Goal: Task Accomplishment & Management: Manage account settings

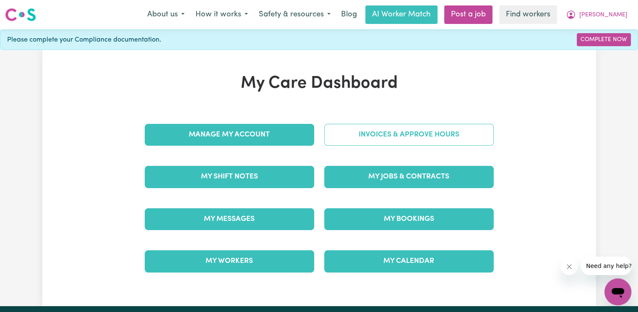
click at [376, 129] on link "Invoices & Approve Hours" at bounding box center [409, 135] width 170 height 22
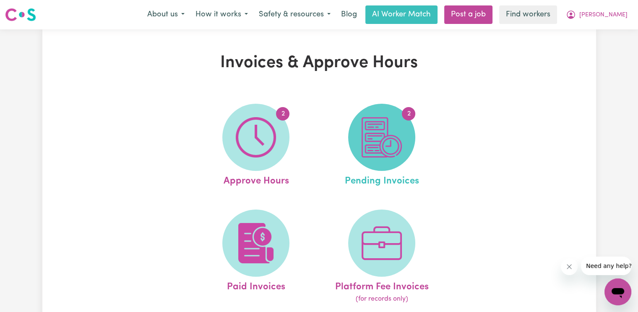
click at [389, 136] on img at bounding box center [382, 137] width 40 height 40
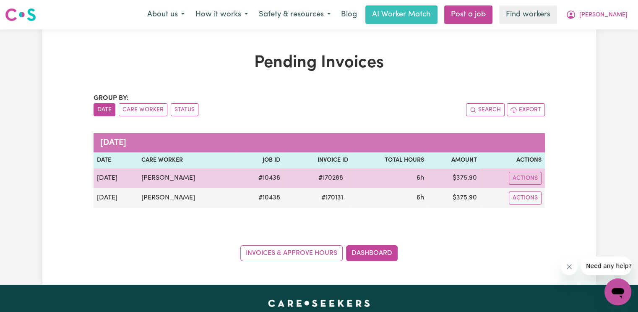
click at [339, 177] on span "# 170288" at bounding box center [330, 178] width 35 height 10
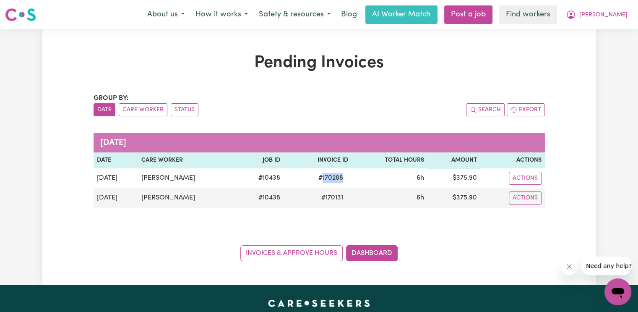
copy span "170288"
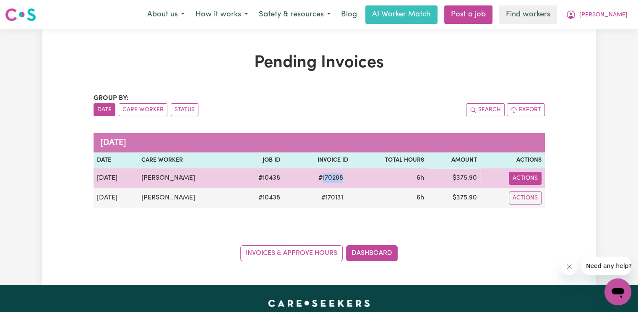
click at [526, 177] on button "Actions" at bounding box center [525, 178] width 33 height 13
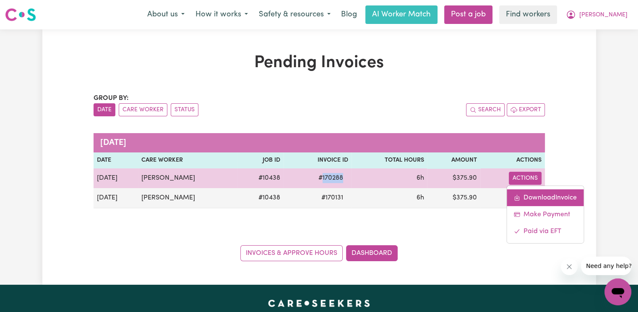
click at [530, 194] on link "Download Invoice" at bounding box center [545, 197] width 77 height 17
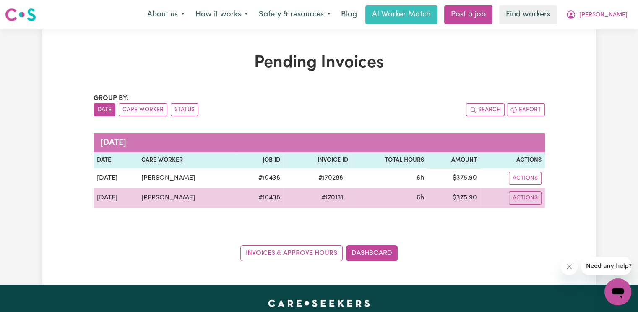
click at [341, 190] on td "# 170131" at bounding box center [318, 198] width 68 height 20
click at [345, 199] on span "# 170131" at bounding box center [332, 198] width 32 height 10
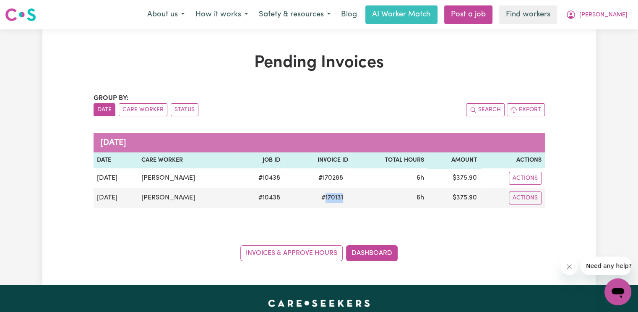
copy span "170131"
click at [622, 18] on span "[PERSON_NAME]" at bounding box center [603, 14] width 48 height 9
click at [606, 51] on link "Logout" at bounding box center [599, 48] width 66 height 16
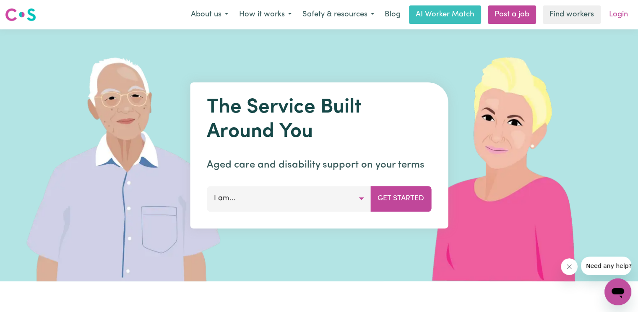
click at [615, 11] on link "Login" at bounding box center [618, 14] width 29 height 18
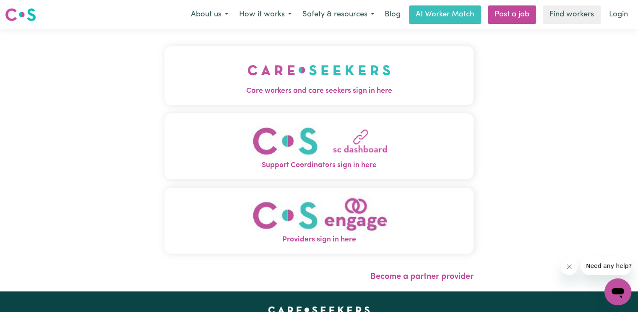
click at [248, 76] on img "Care workers and care seekers sign in here" at bounding box center [319, 70] width 143 height 31
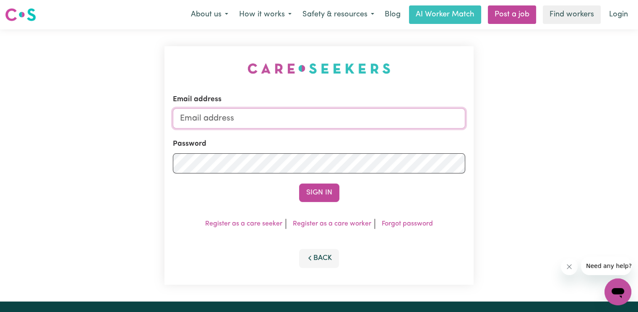
click at [294, 120] on input "Email address" at bounding box center [319, 118] width 292 height 20
type input "[EMAIL_ADDRESS][DOMAIN_NAME]"
click at [299, 183] on button "Sign In" at bounding box center [319, 192] width 40 height 18
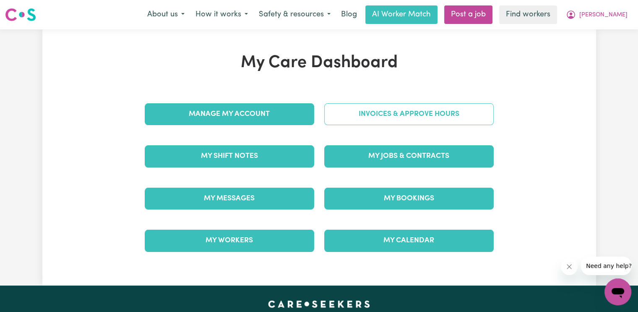
click at [339, 110] on link "Invoices & Approve Hours" at bounding box center [409, 114] width 170 height 22
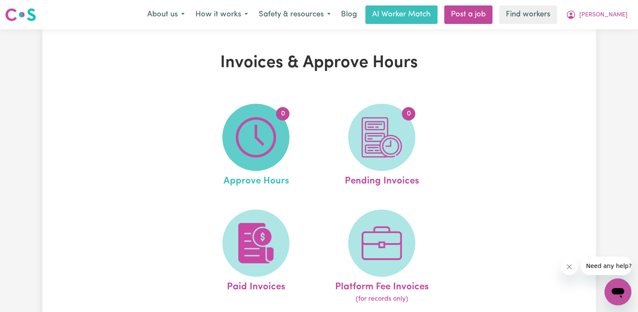
click at [272, 117] on img at bounding box center [256, 137] width 40 height 40
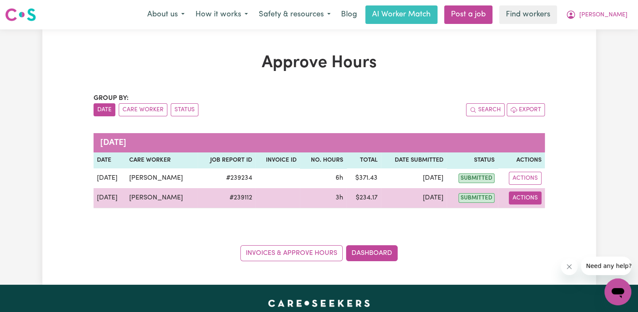
drag, startPoint x: 525, startPoint y: 197, endPoint x: 530, endPoint y: 203, distance: 8.1
click at [525, 197] on button "Actions" at bounding box center [525, 197] width 33 height 13
click at [535, 212] on link "View Job Report" at bounding box center [544, 217] width 72 height 17
select select "pm"
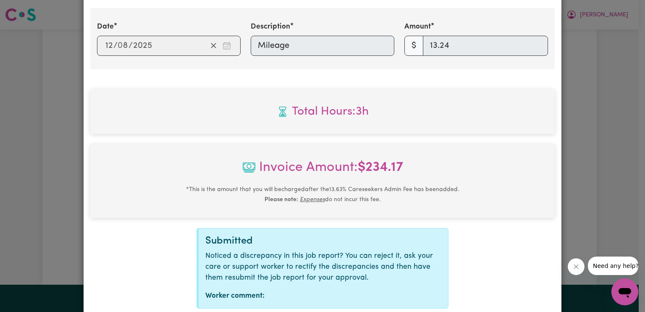
scroll to position [397, 0]
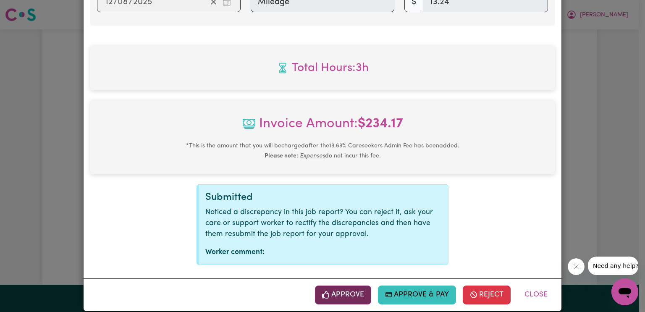
click at [360, 285] on button "Approve" at bounding box center [343, 294] width 56 height 18
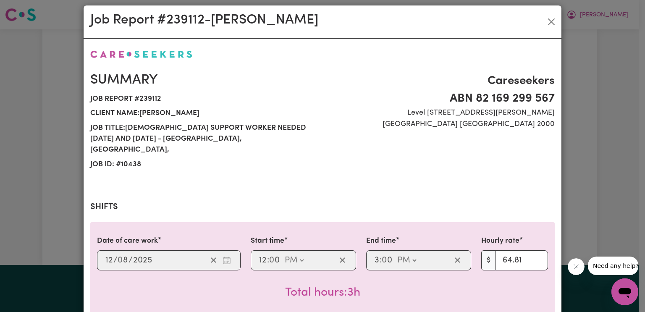
scroll to position [0, 0]
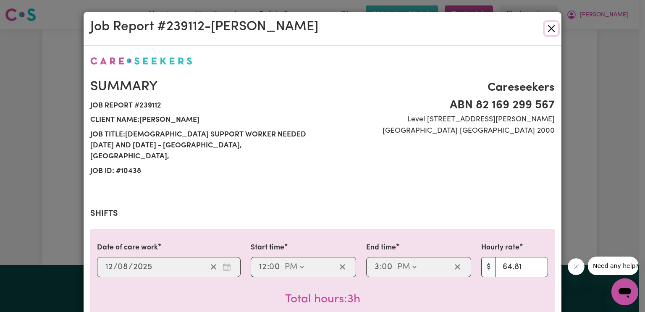
click at [549, 31] on button "Close" at bounding box center [550, 28] width 13 height 13
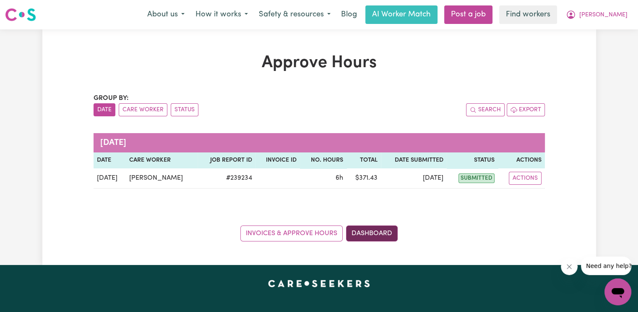
click at [365, 228] on link "Dashboard" at bounding box center [372, 233] width 52 height 16
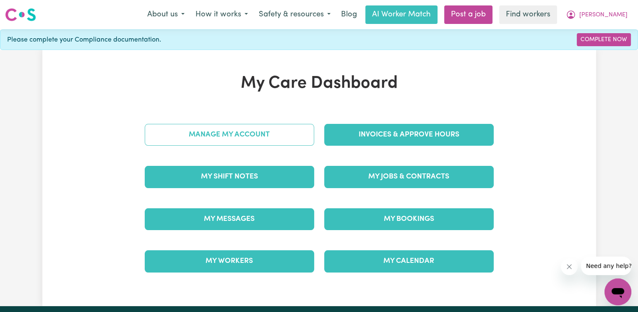
click at [259, 139] on link "Manage My Account" at bounding box center [230, 135] width 170 height 22
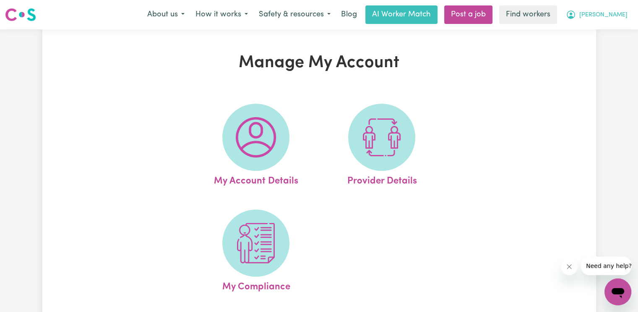
click at [612, 19] on span "[PERSON_NAME]" at bounding box center [603, 14] width 48 height 9
click at [607, 31] on link "My Dashboard" at bounding box center [599, 33] width 66 height 16
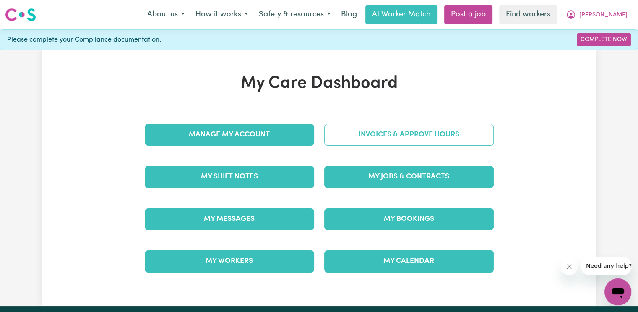
click at [363, 137] on link "Invoices & Approve Hours" at bounding box center [409, 135] width 170 height 22
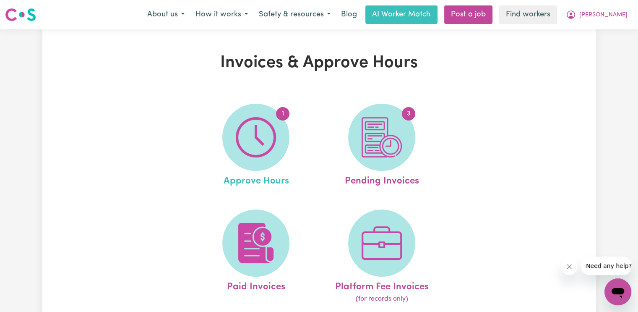
click at [208, 156] on link "1 Approve Hours" at bounding box center [256, 146] width 121 height 85
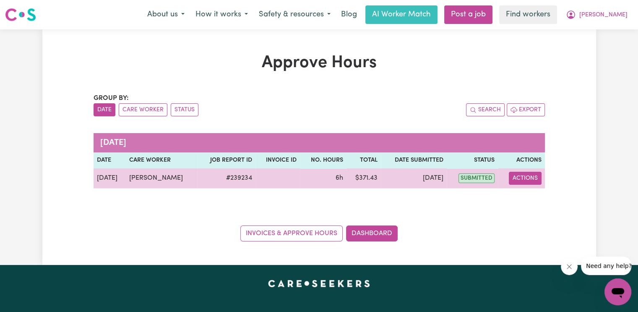
click at [529, 173] on button "Actions" at bounding box center [525, 178] width 33 height 13
click at [527, 189] on link "View Job Report" at bounding box center [544, 197] width 72 height 17
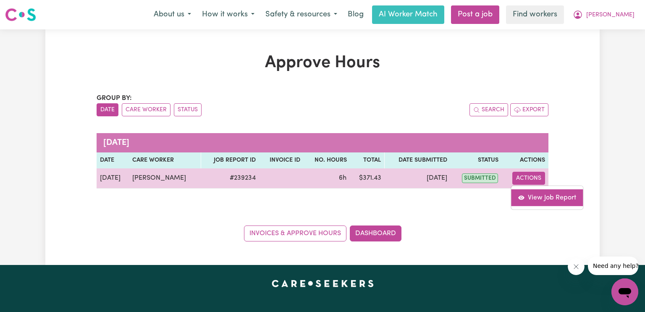
select select "pm"
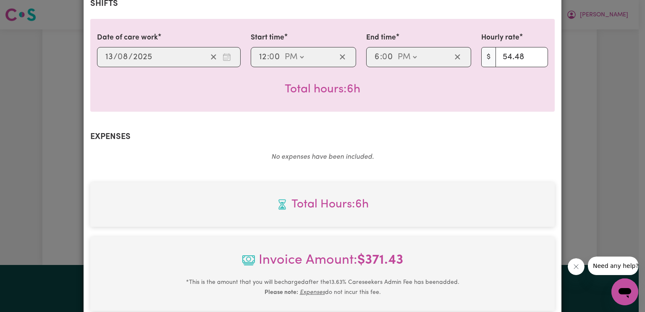
scroll to position [346, 0]
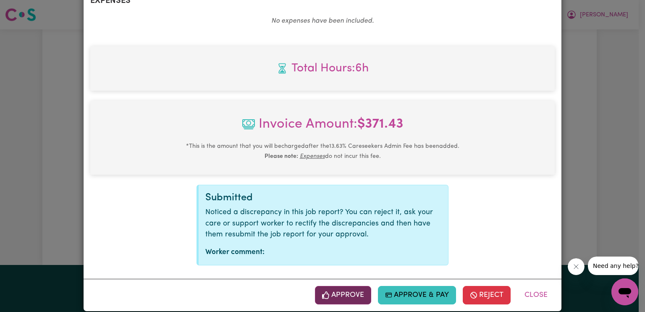
click at [348, 286] on button "Approve" at bounding box center [343, 295] width 56 height 18
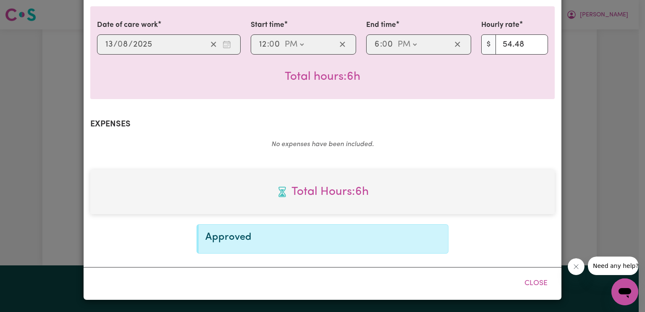
scroll to position [210, 0]
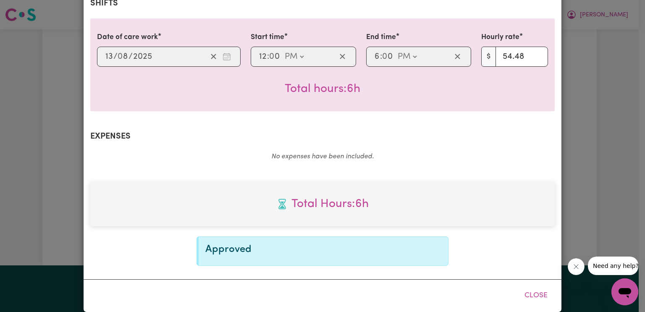
drag, startPoint x: 536, startPoint y: 285, endPoint x: 504, endPoint y: 231, distance: 63.3
click at [536, 286] on button "Close" at bounding box center [535, 295] width 37 height 18
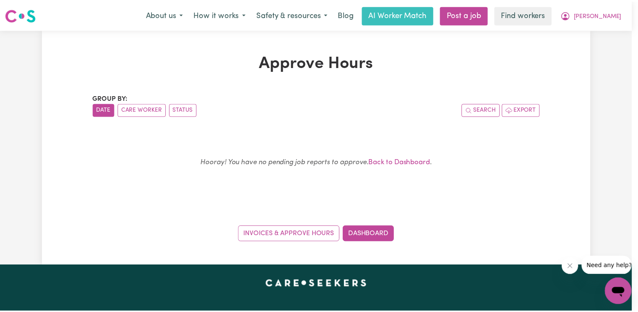
scroll to position [0, 0]
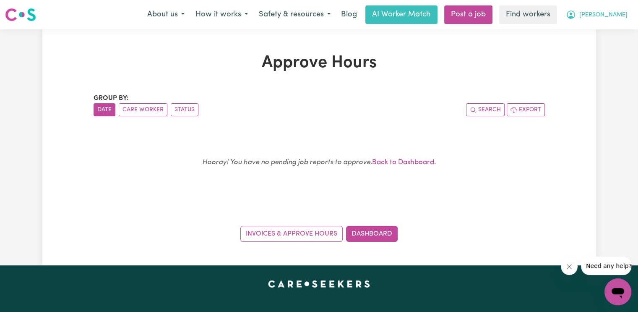
click at [627, 18] on span "[PERSON_NAME]" at bounding box center [603, 14] width 48 height 9
click at [611, 43] on link "Logout" at bounding box center [599, 48] width 66 height 16
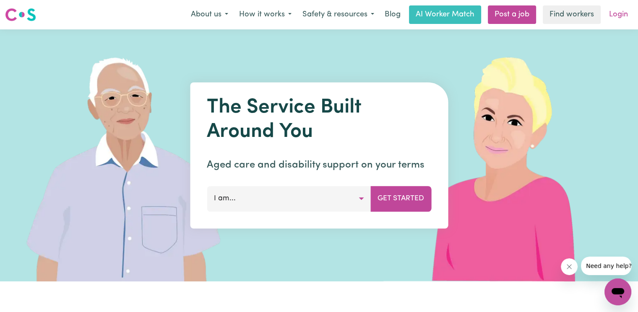
drag, startPoint x: 611, startPoint y: 43, endPoint x: 621, endPoint y: 17, distance: 28.2
click at [621, 17] on link "Login" at bounding box center [618, 14] width 29 height 18
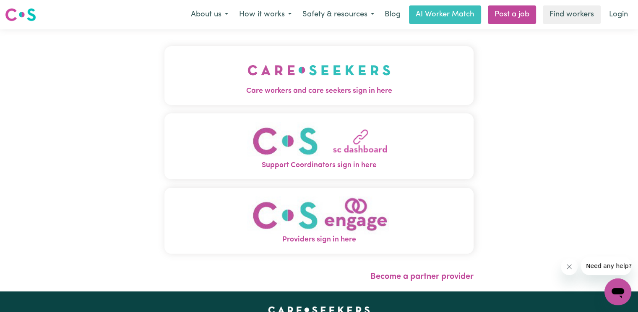
click at [259, 69] on div "Care workers and care seekers sign in here Support Coordinators sign in here Pr…" at bounding box center [318, 160] width 319 height 262
click at [196, 94] on span "Care workers and care seekers sign in here" at bounding box center [318, 91] width 309 height 11
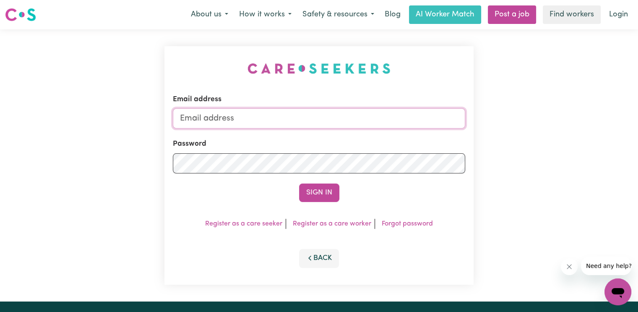
click at [248, 119] on input "Email address" at bounding box center [319, 118] width 292 height 20
paste input "[EMAIL_ADDRESS][DOMAIN_NAME]"
type input "[EMAIL_ADDRESS][DOMAIN_NAME]"
click at [299, 183] on button "Sign In" at bounding box center [319, 192] width 40 height 18
